Goal: Task Accomplishment & Management: Use online tool/utility

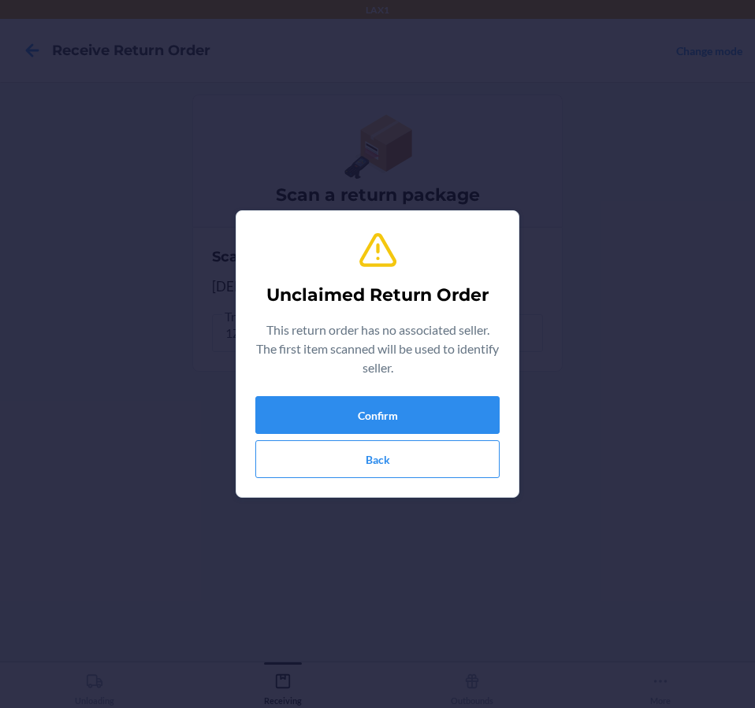
click at [463, 383] on div "This return order has no associated seller. The first item scanned will be used…" at bounding box center [377, 352] width 244 height 63
click at [462, 398] on button "Confirm" at bounding box center [377, 415] width 244 height 38
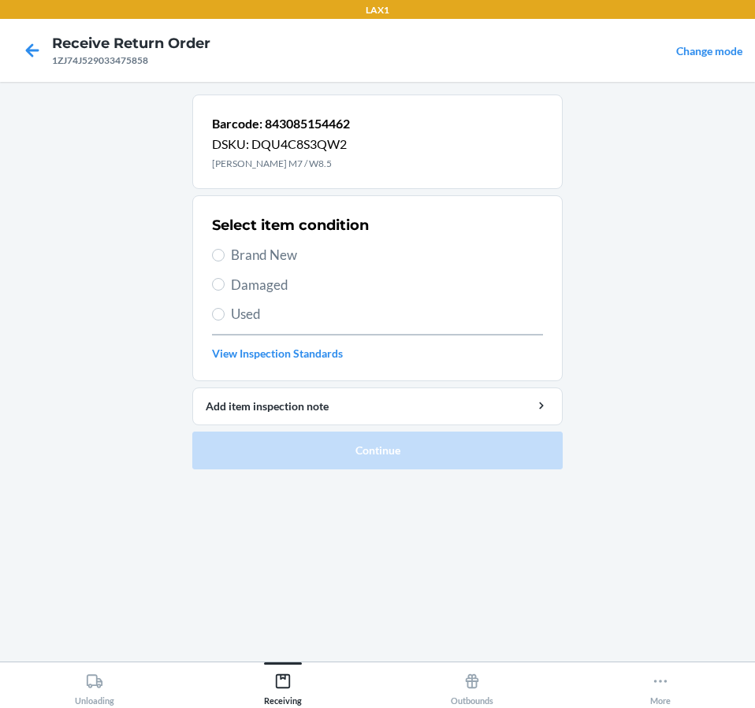
click at [217, 262] on label "Brand New" at bounding box center [377, 255] width 331 height 20
click at [217, 261] on input "Brand New" at bounding box center [218, 255] width 13 height 13
radio input "true"
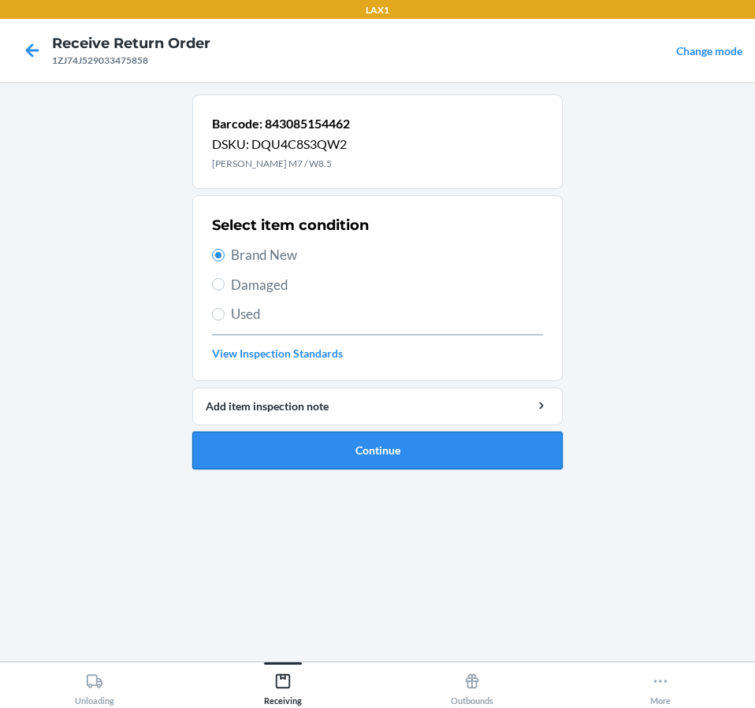
click at [229, 453] on button "Continue" at bounding box center [377, 451] width 370 height 38
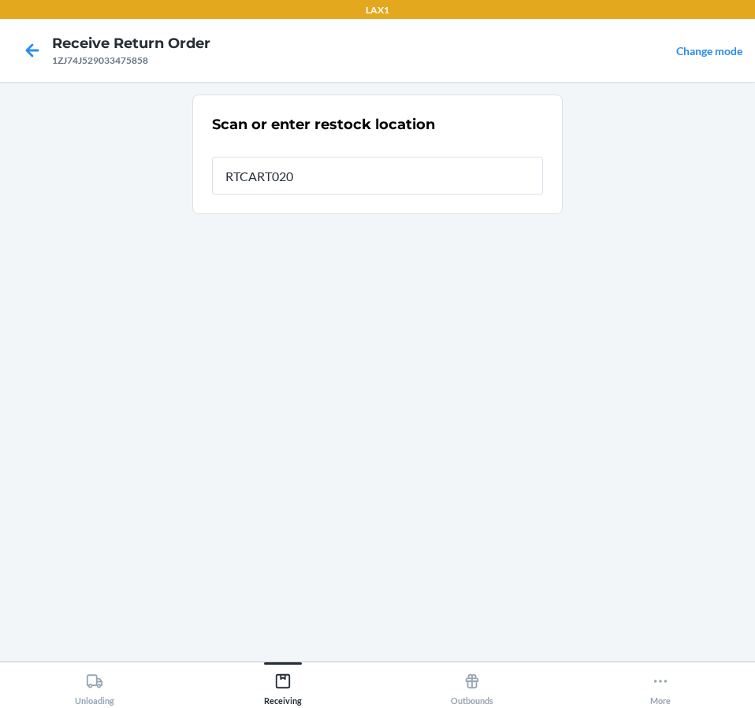
type input "RTCART020"
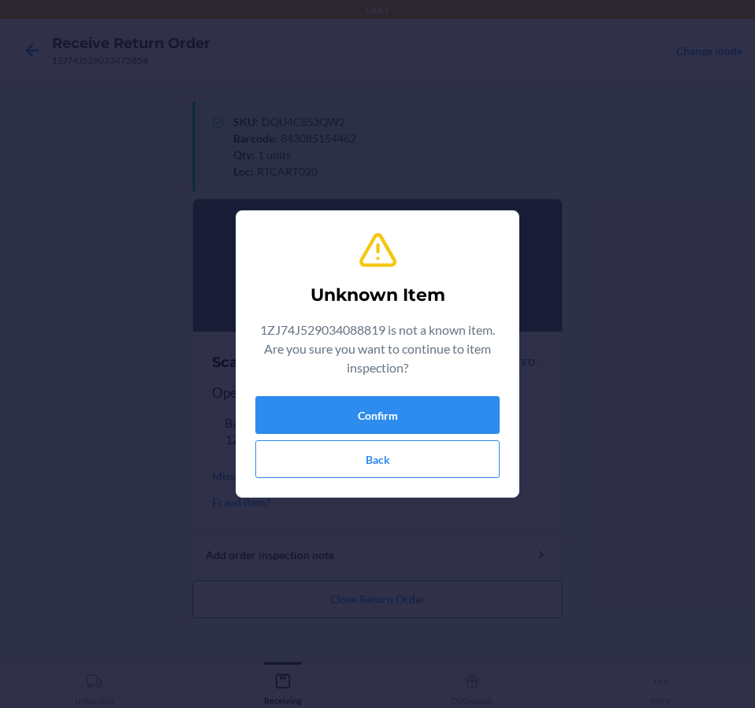
click at [357, 493] on section "Unknown Item 1ZJ74J529034088819 is not a known item. Are you sure you want to c…" at bounding box center [377, 353] width 284 height 287
click at [365, 467] on button "Back" at bounding box center [377, 459] width 244 height 38
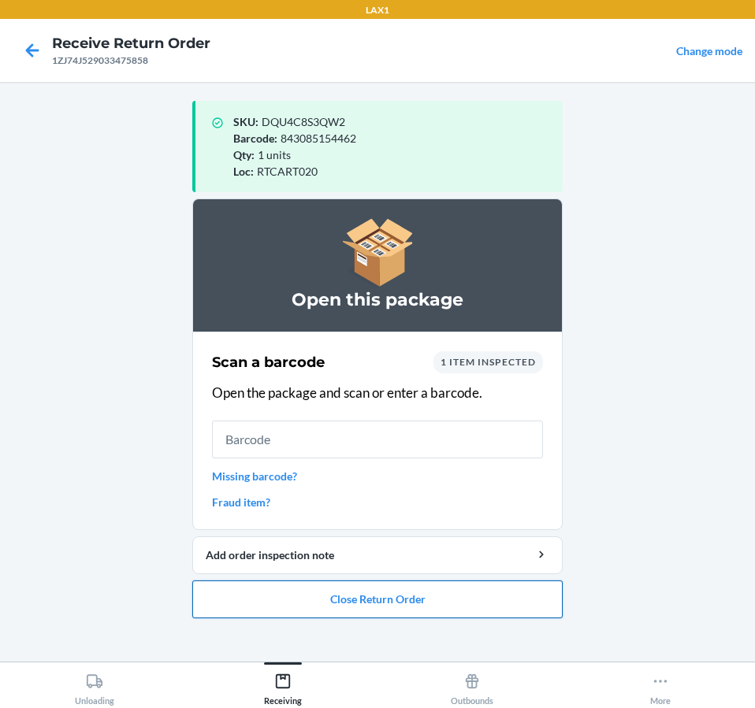
click at [371, 612] on button "Close Return Order" at bounding box center [377, 599] width 370 height 38
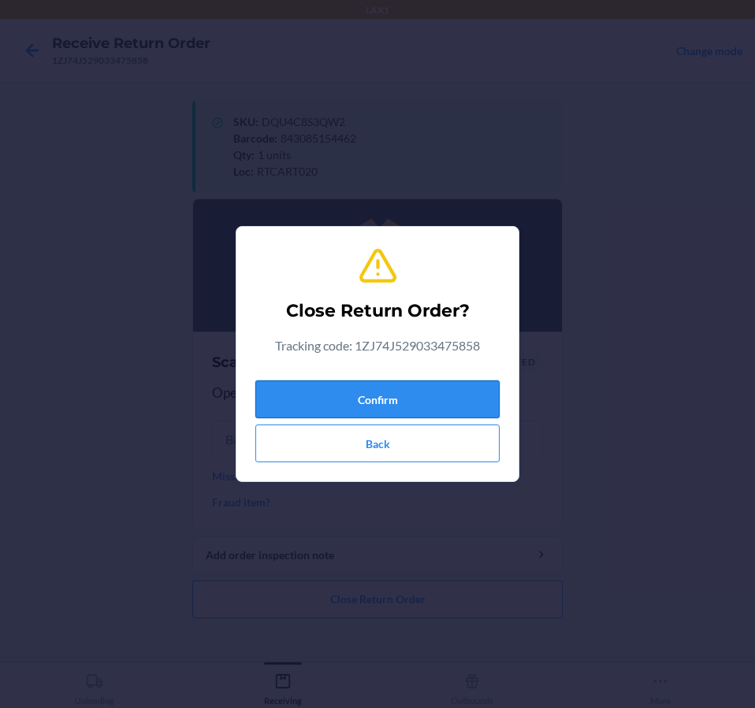
click at [421, 401] on button "Confirm" at bounding box center [377, 399] width 244 height 38
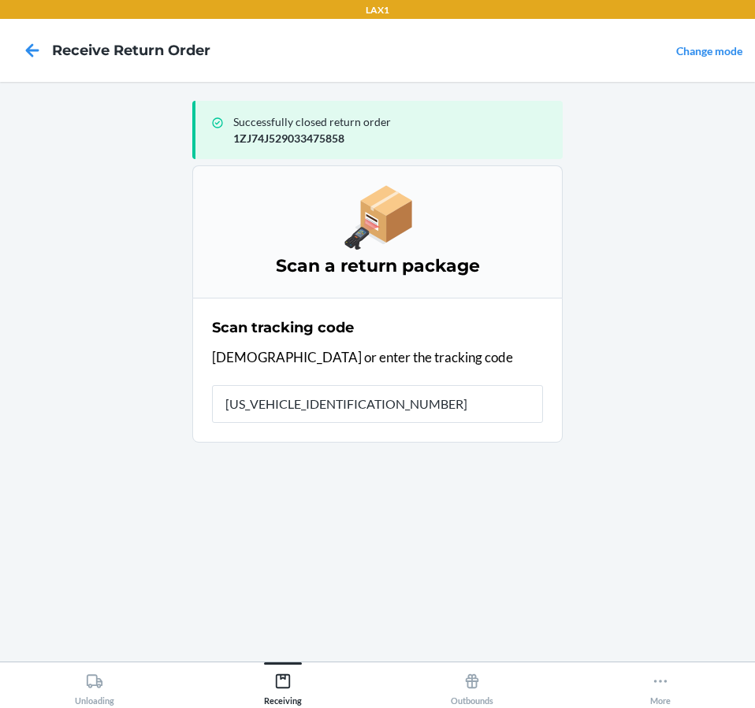
type input "1ZJ74J529034088819"
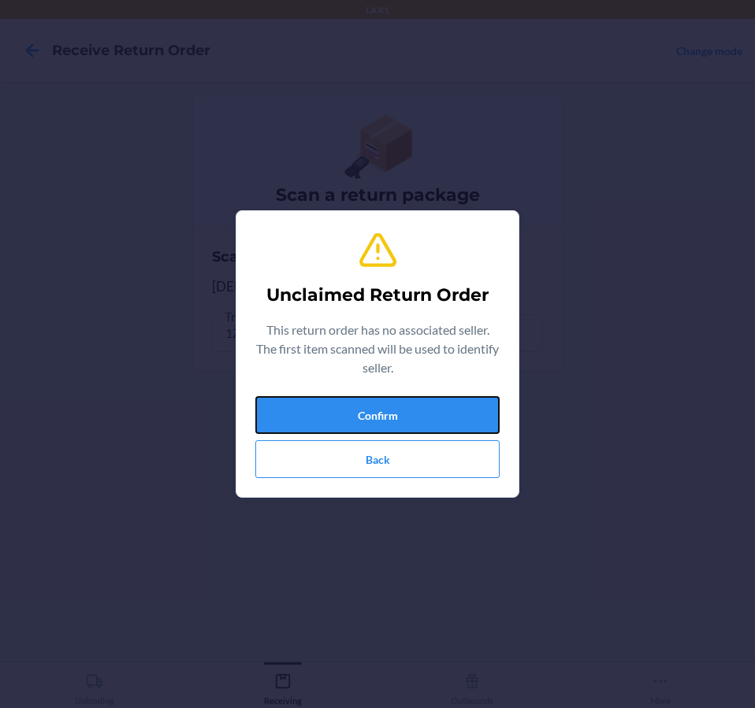
click at [421, 401] on button "Confirm" at bounding box center [377, 415] width 244 height 38
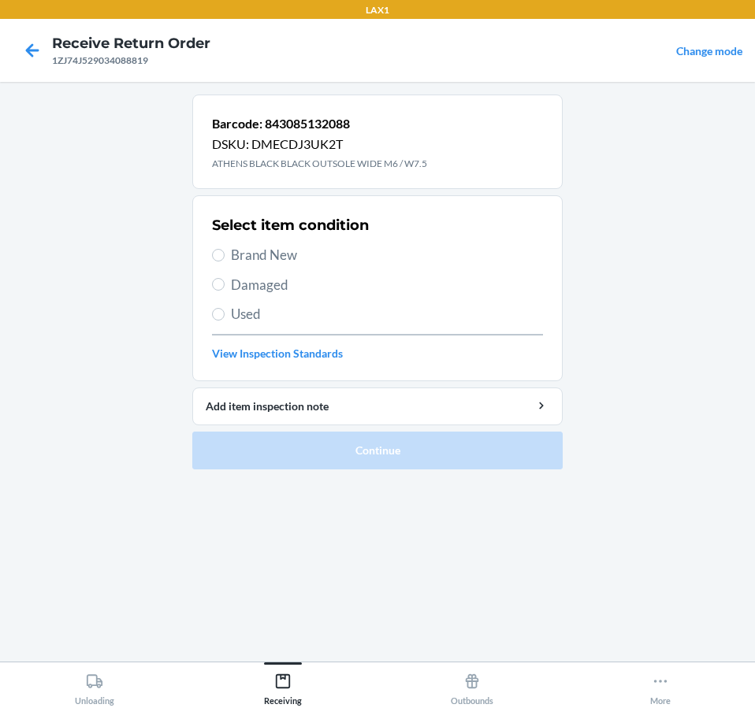
click at [233, 254] on span "Brand New" at bounding box center [387, 255] width 312 height 20
click at [224, 254] on input "Brand New" at bounding box center [218, 255] width 13 height 13
radio input "true"
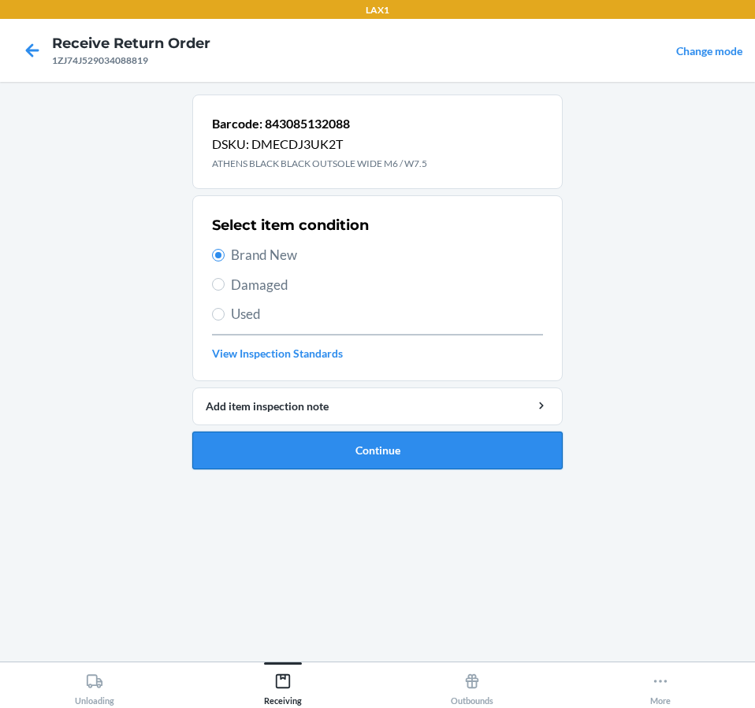
click at [452, 457] on button "Continue" at bounding box center [377, 451] width 370 height 38
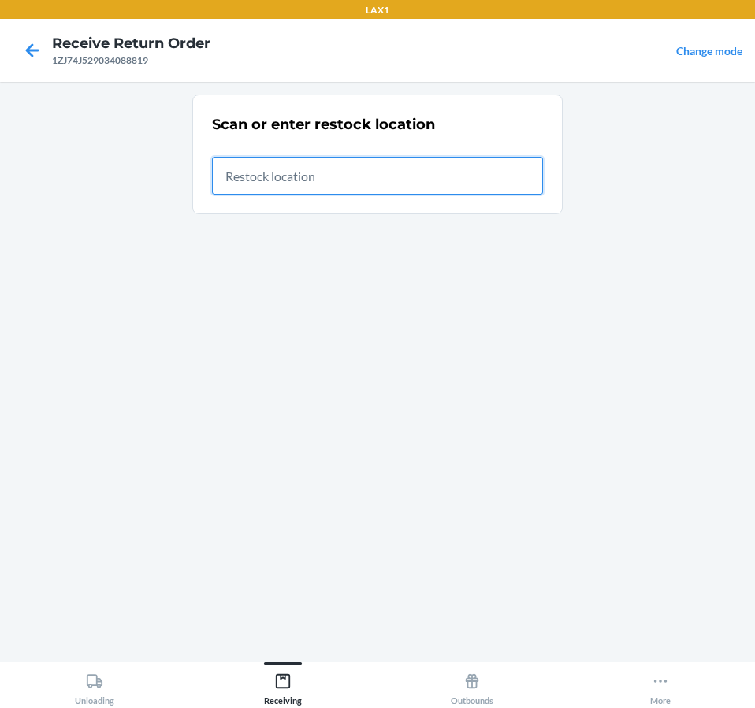
click at [417, 169] on input "text" at bounding box center [377, 176] width 331 height 38
type input "RTCART020"
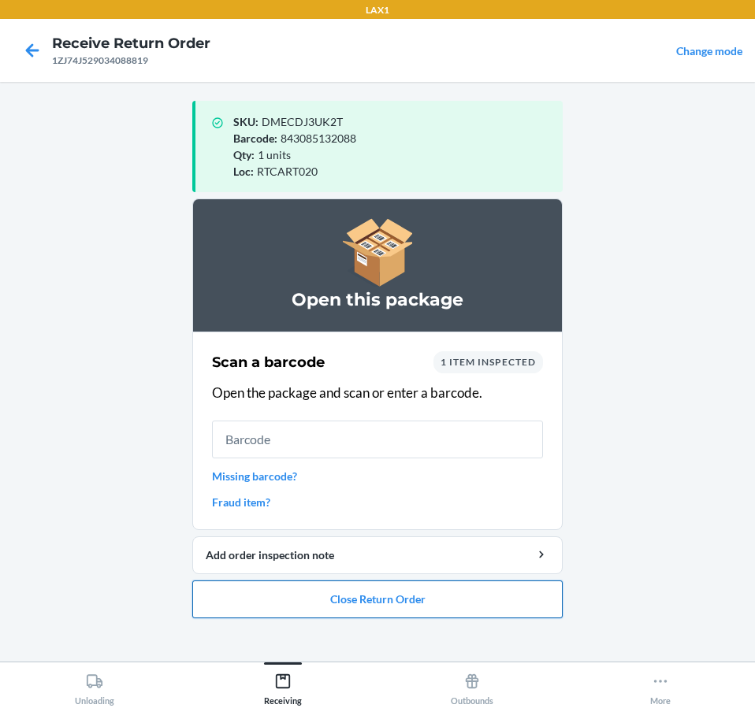
click at [233, 592] on button "Close Return Order" at bounding box center [377, 599] width 370 height 38
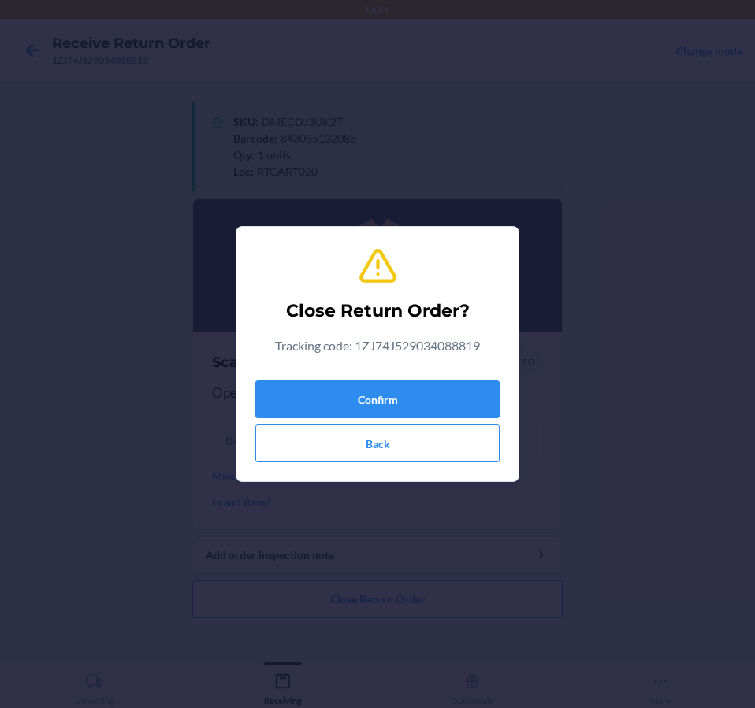
click at [307, 378] on div "Confirm Back" at bounding box center [377, 418] width 244 height 88
click at [306, 387] on button "Confirm" at bounding box center [377, 399] width 244 height 38
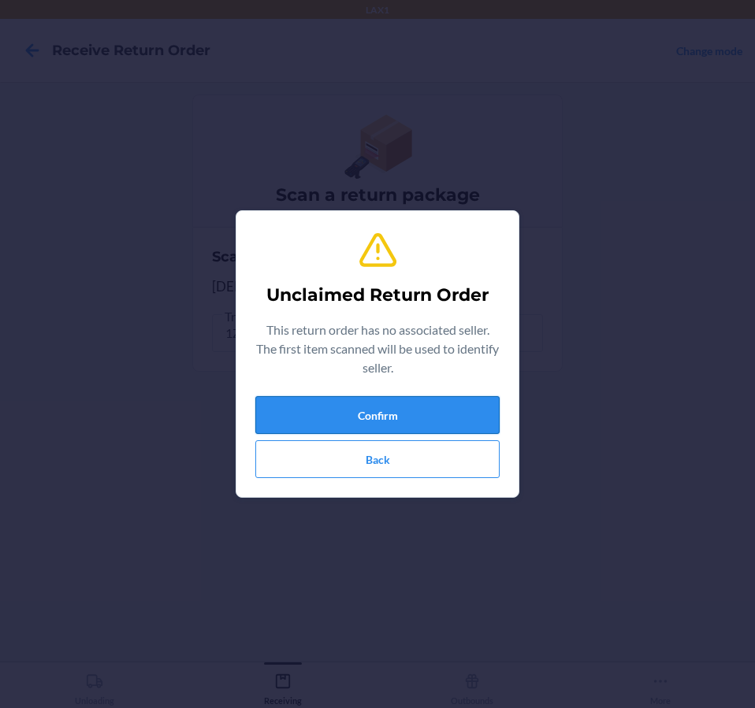
click at [475, 402] on button "Confirm" at bounding box center [377, 415] width 244 height 38
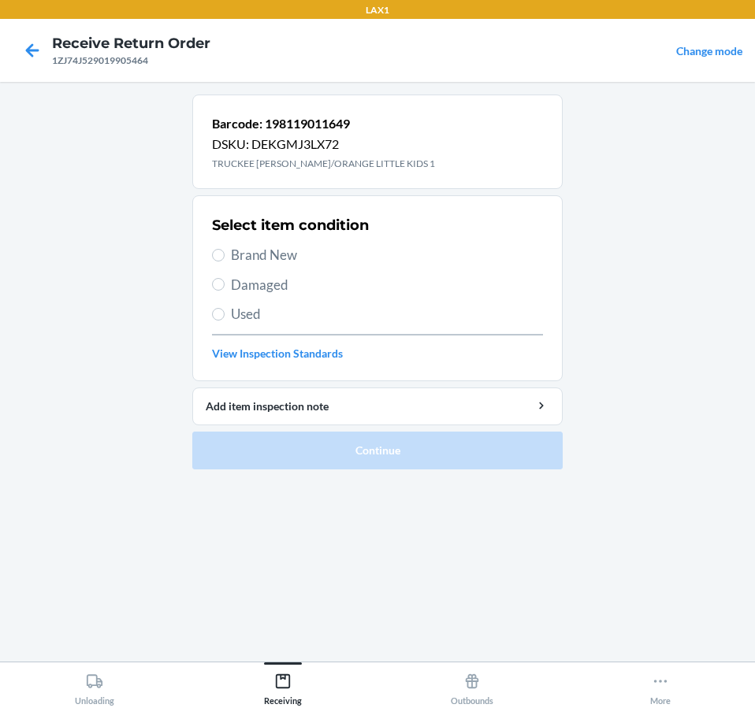
click at [232, 254] on span "Brand New" at bounding box center [387, 255] width 312 height 20
click at [224, 254] on input "Brand New" at bounding box center [218, 255] width 13 height 13
radio input "true"
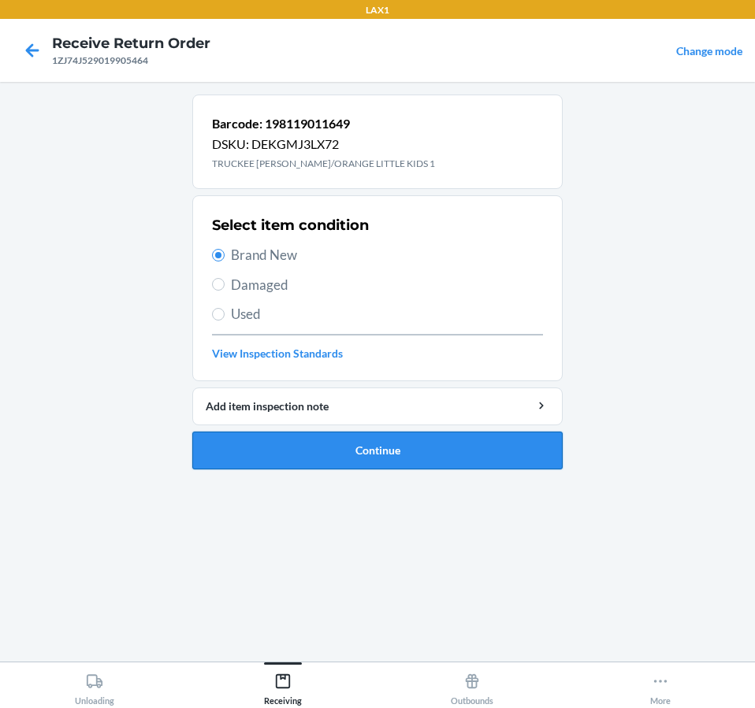
click at [250, 450] on button "Continue" at bounding box center [377, 451] width 370 height 38
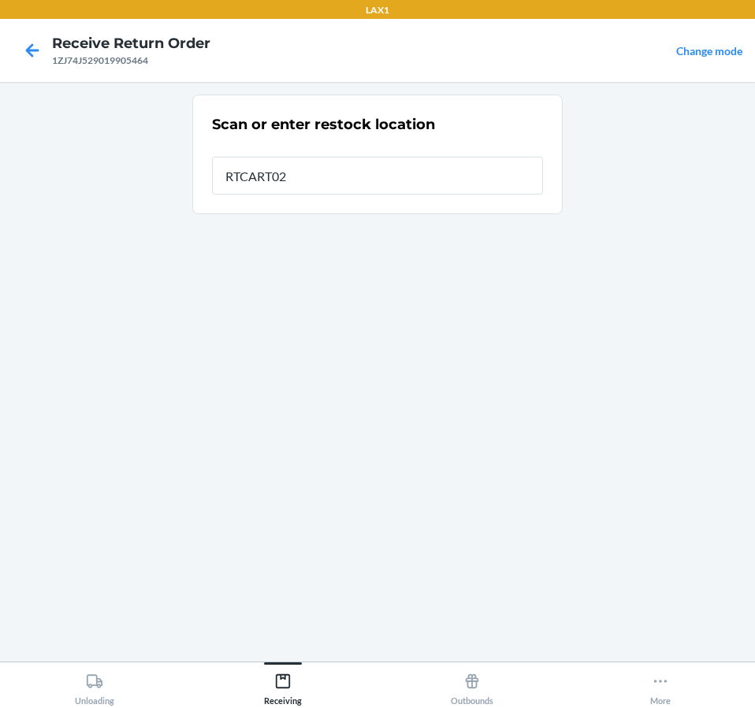
type input "RTCART020"
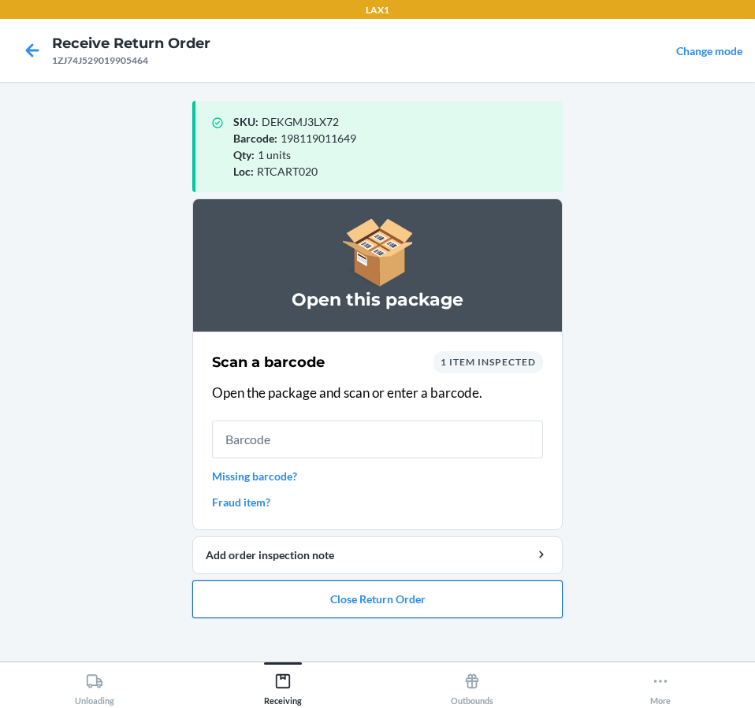
click at [269, 596] on button "Close Return Order" at bounding box center [377, 599] width 370 height 38
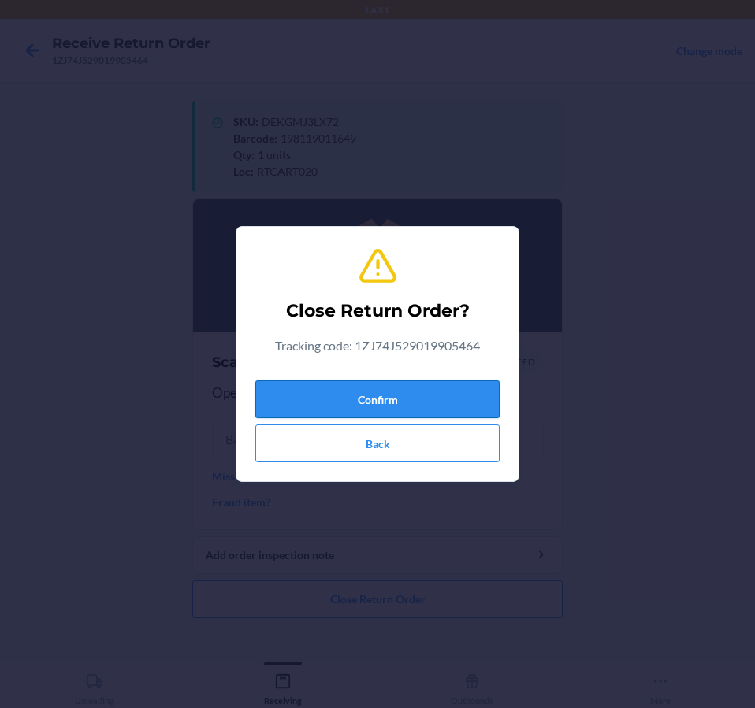
click at [321, 406] on button "Confirm" at bounding box center [377, 399] width 244 height 38
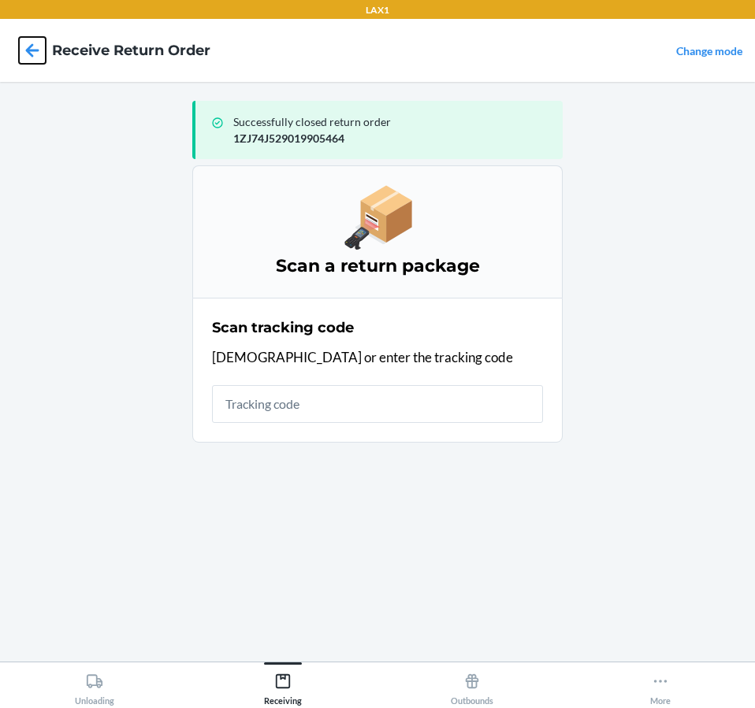
drag, startPoint x: 113, startPoint y: 9, endPoint x: 34, endPoint y: 57, distance: 92.7
click at [34, 57] on icon at bounding box center [32, 50] width 27 height 27
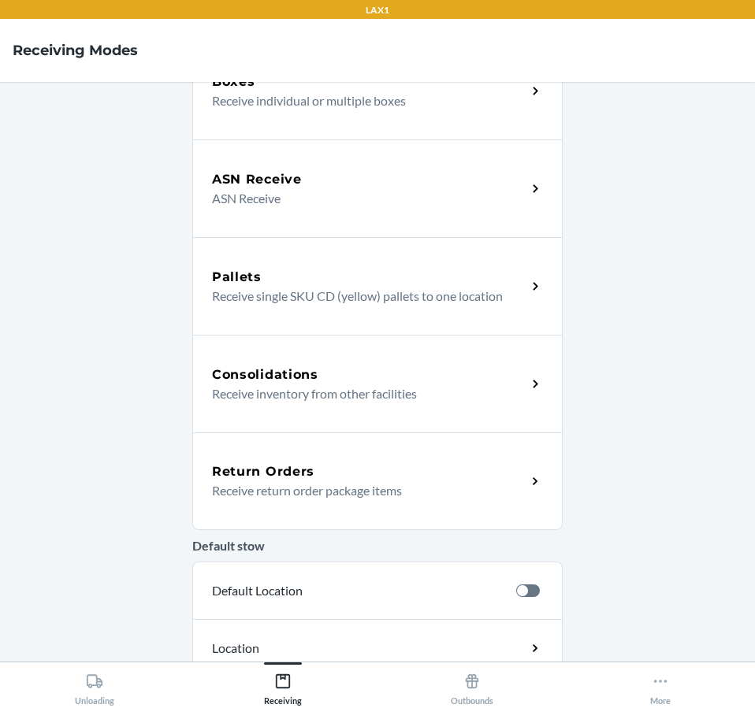
scroll to position [158, 0]
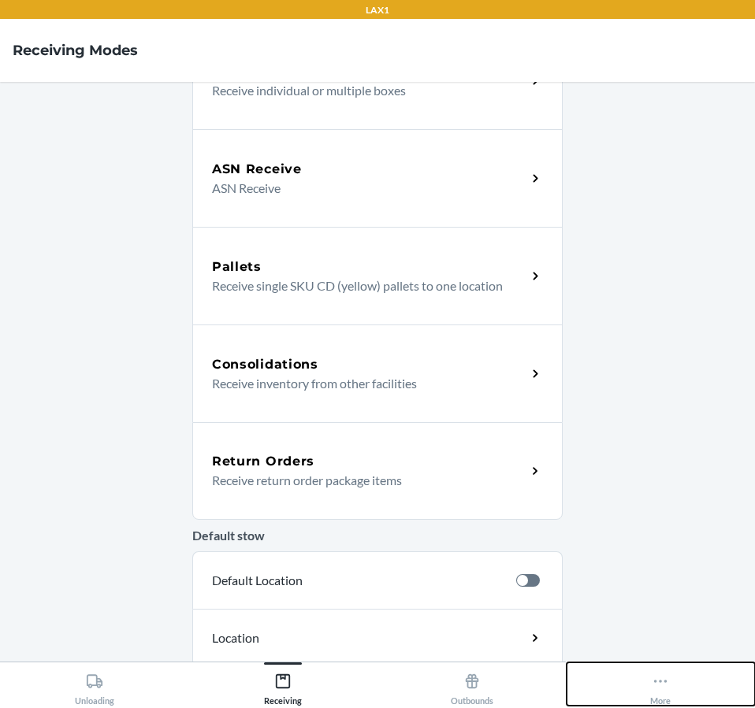
click at [657, 681] on icon at bounding box center [659, 681] width 17 height 17
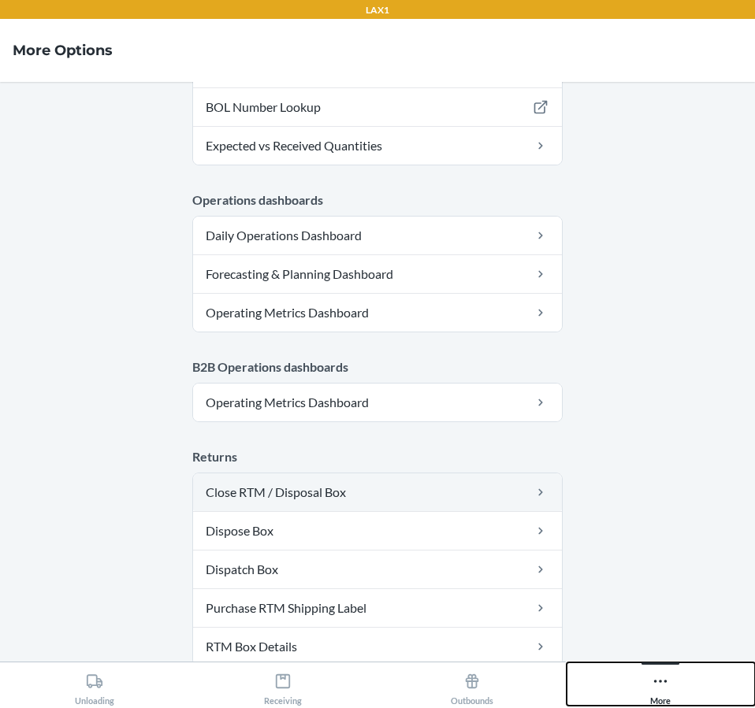
scroll to position [630, 0]
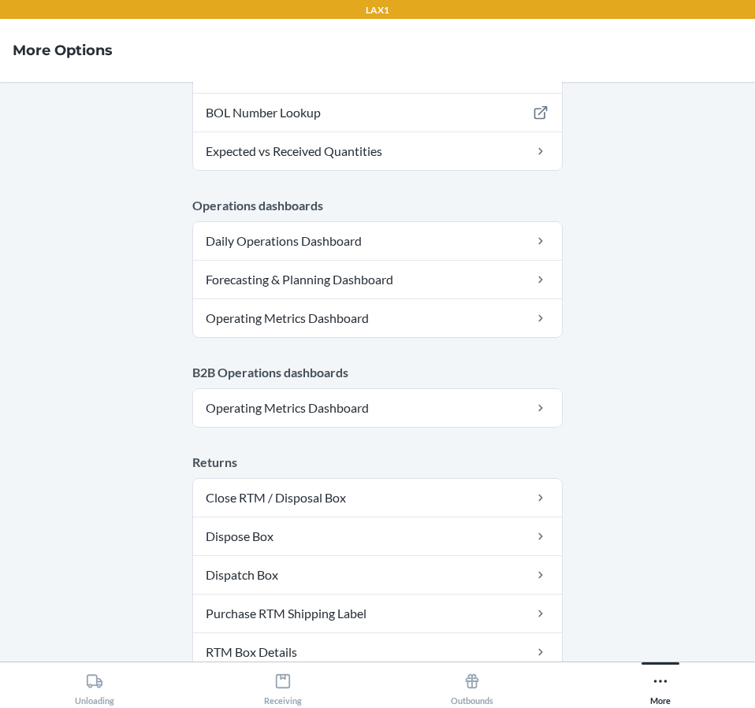
click at [728, 321] on main "Account Account kmorris Warehouse ID LAX1 Language English Tools Carton Sort To…" at bounding box center [377, 372] width 755 height 580
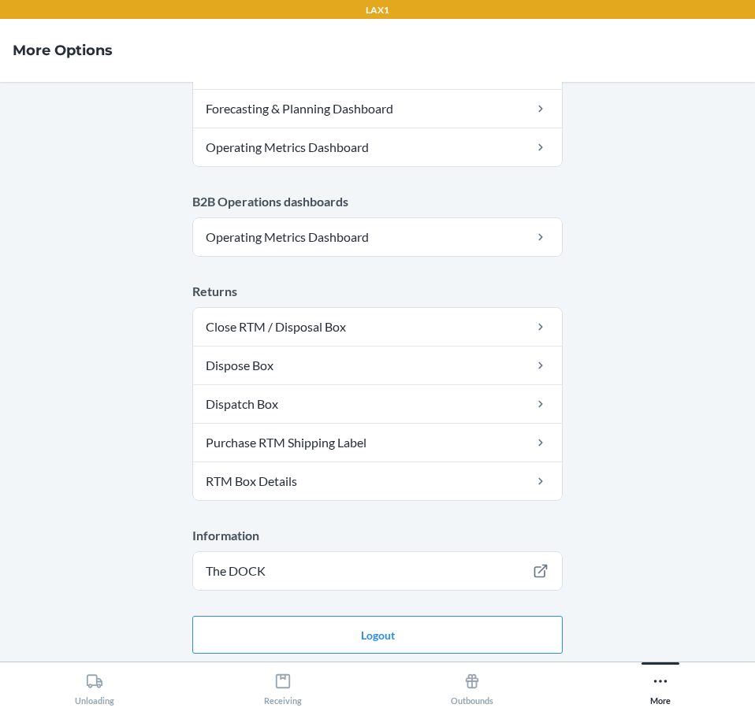
scroll to position [806, 0]
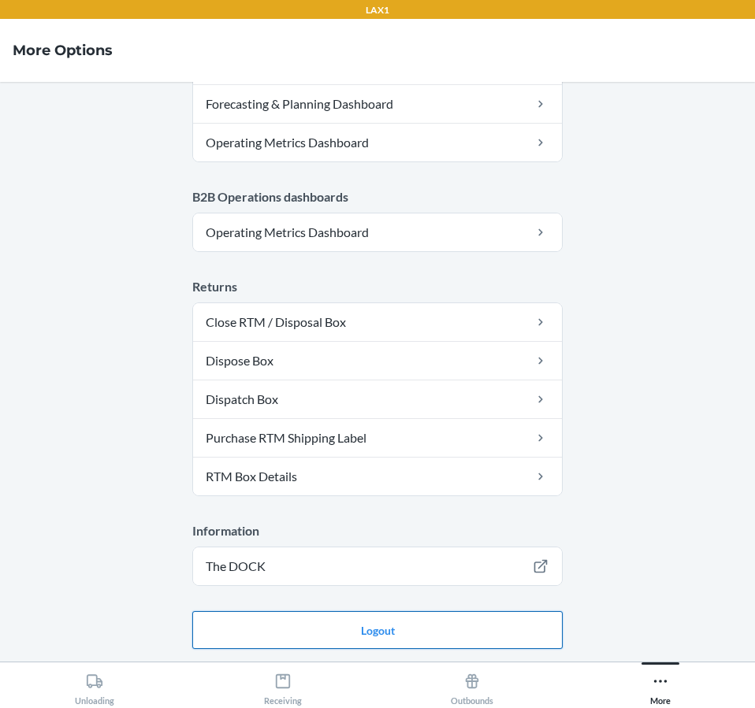
click at [367, 625] on button "Logout" at bounding box center [377, 630] width 370 height 38
